Goal: Information Seeking & Learning: Learn about a topic

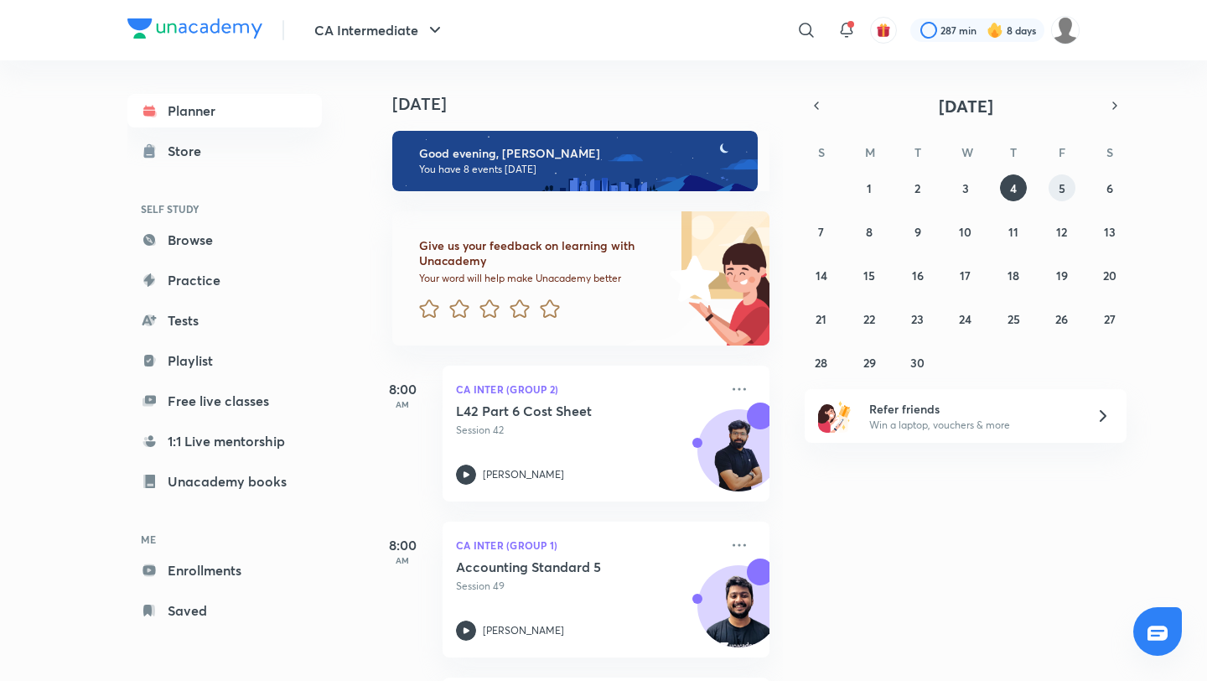
click at [1059, 184] on abbr "5" at bounding box center [1062, 188] width 7 height 16
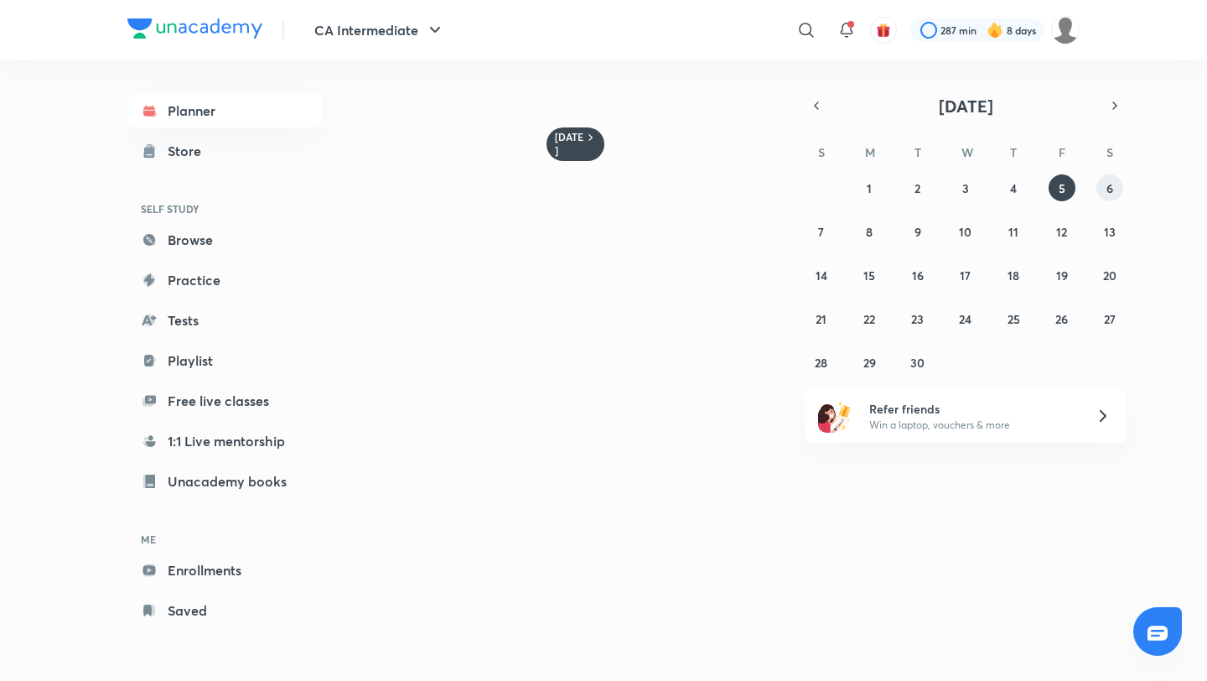
click at [1122, 188] on button "6" at bounding box center [1110, 187] width 27 height 27
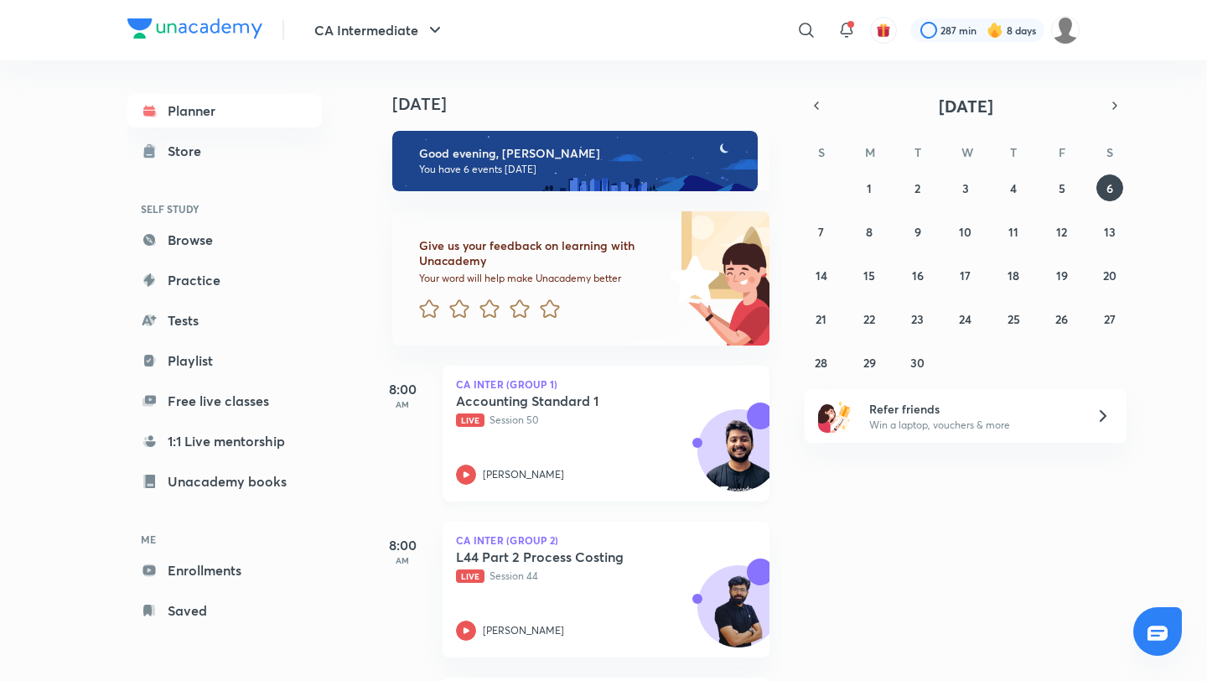
click at [607, 422] on p "Live Session 50" at bounding box center [587, 420] width 263 height 15
click at [1060, 186] on abbr "5" at bounding box center [1062, 188] width 7 height 16
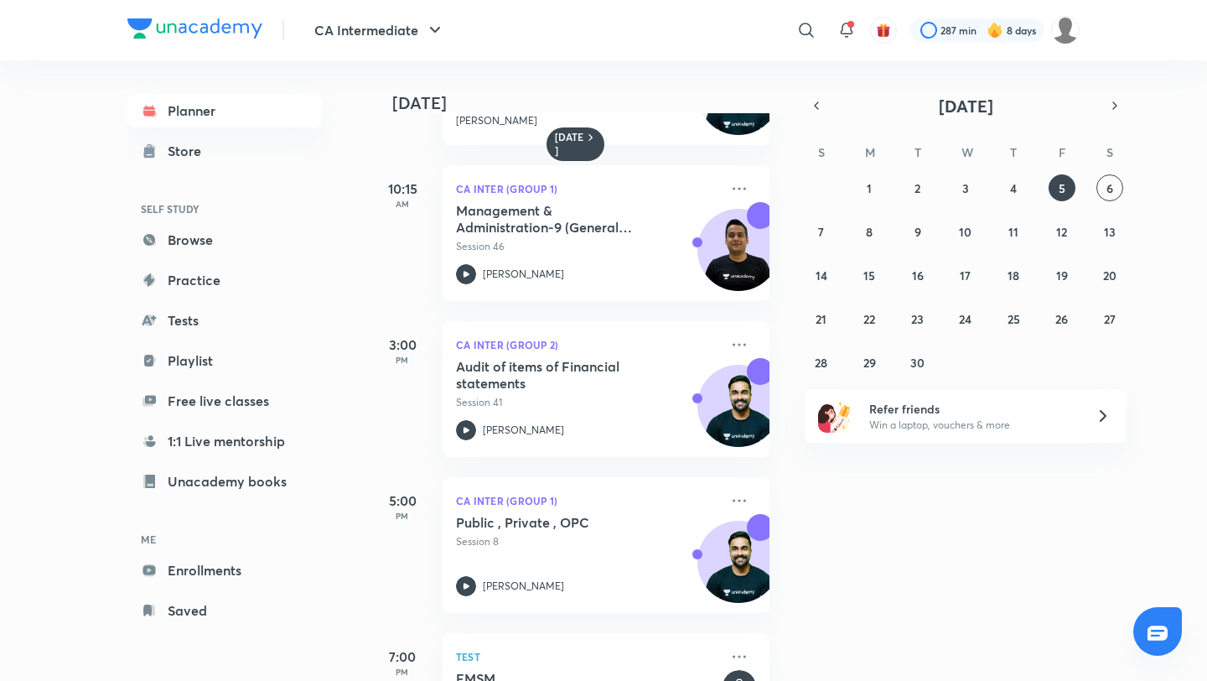
scroll to position [337, 0]
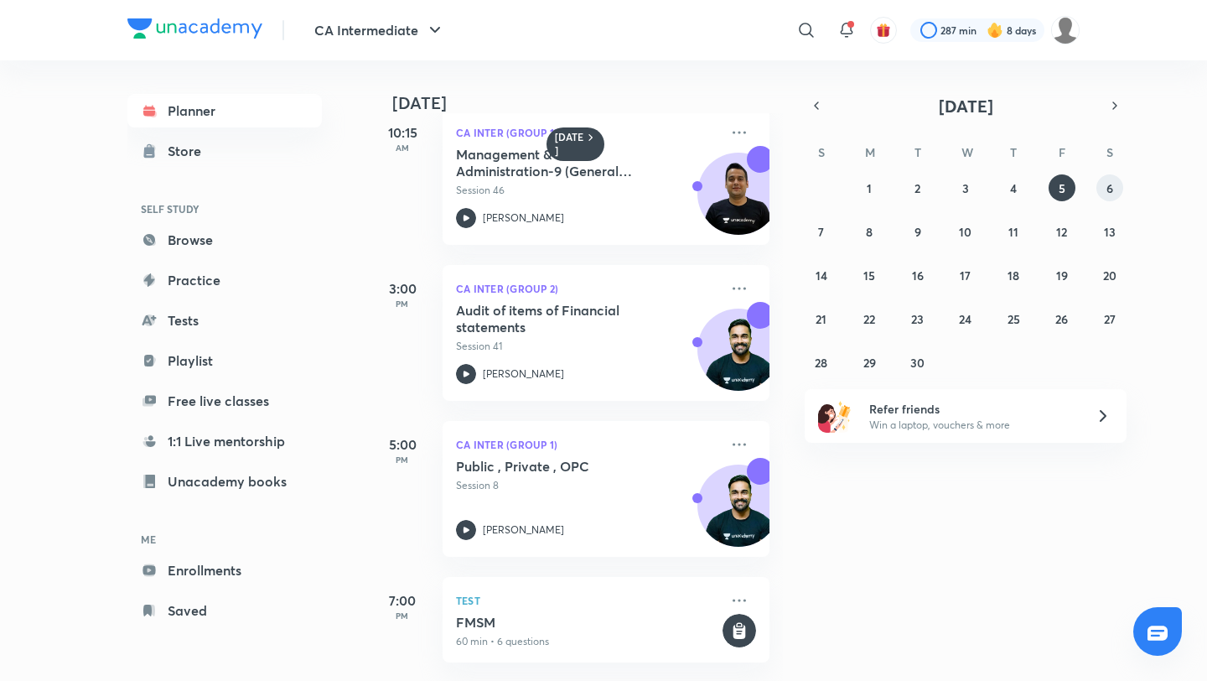
click at [1115, 179] on button "6" at bounding box center [1110, 187] width 27 height 27
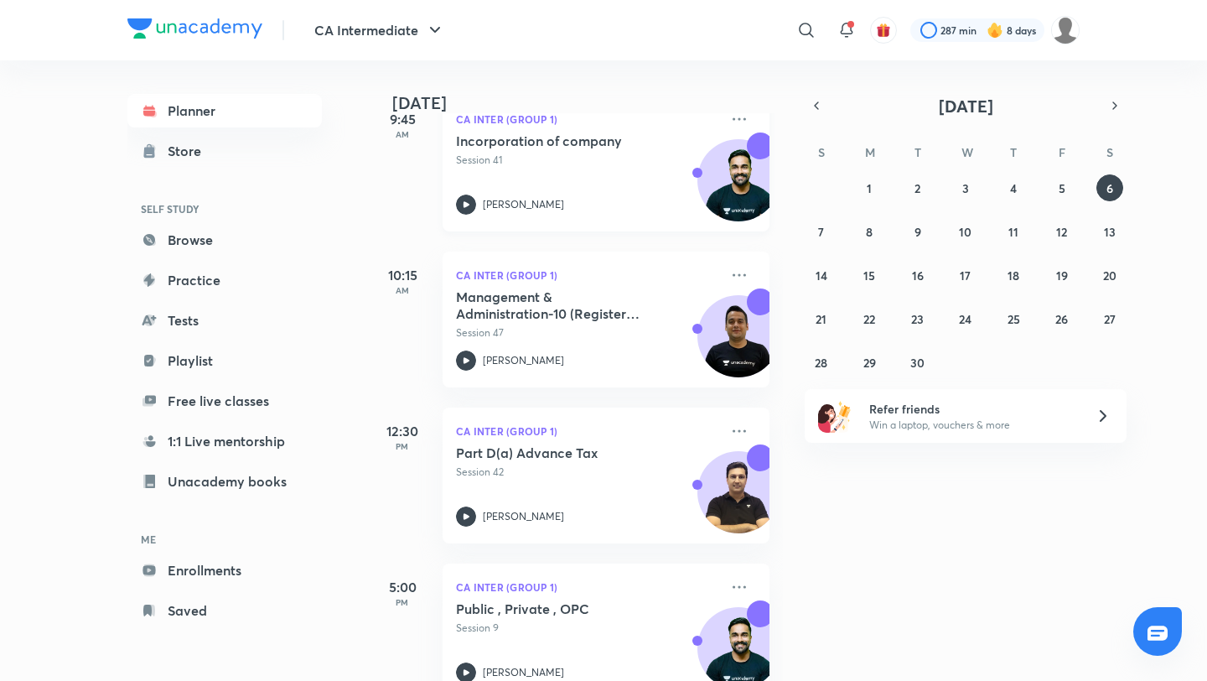
scroll to position [614, 0]
